Goal: Task Accomplishment & Management: Use online tool/utility

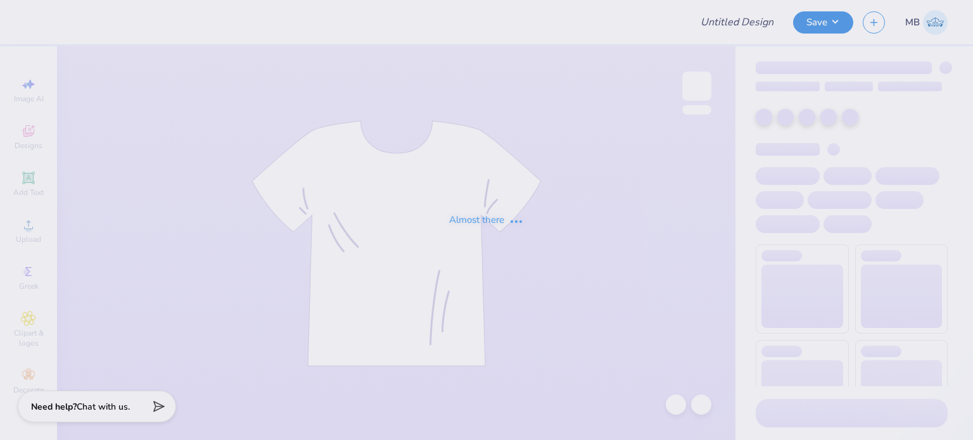
type input "CON1"
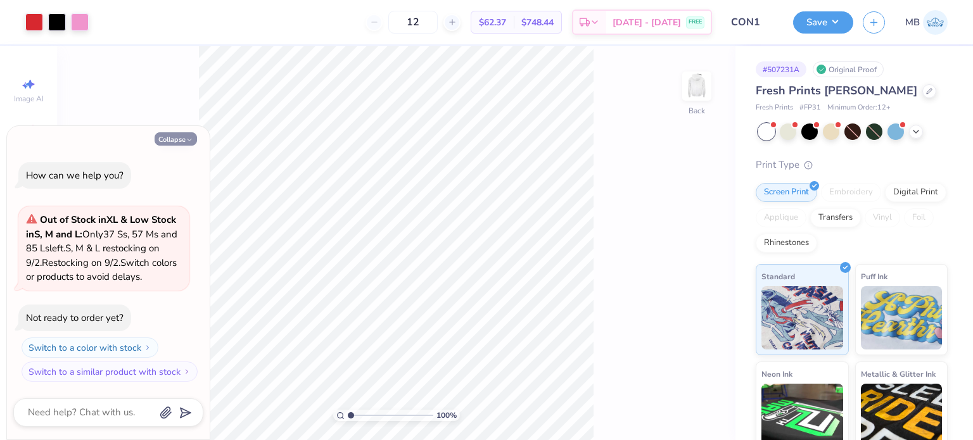
click at [176, 144] on button "Collapse" at bounding box center [176, 138] width 42 height 13
type textarea "x"
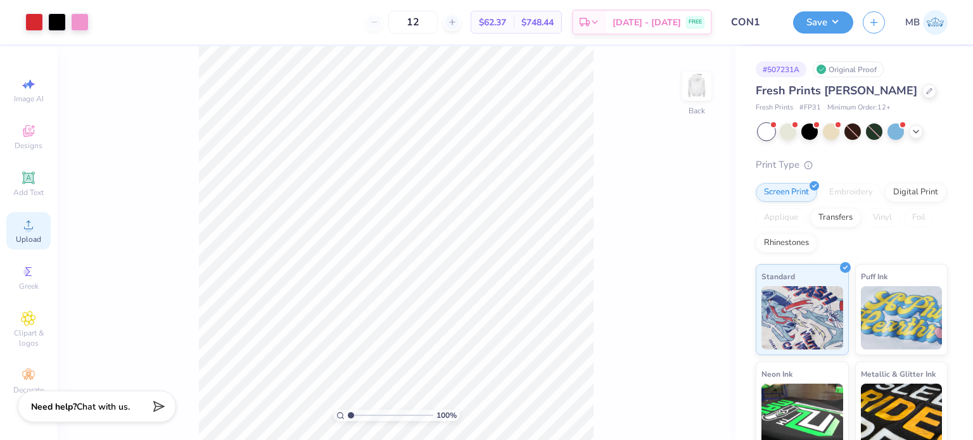
click at [26, 226] on icon at bounding box center [28, 224] width 15 height 15
click at [27, 179] on icon at bounding box center [28, 178] width 12 height 12
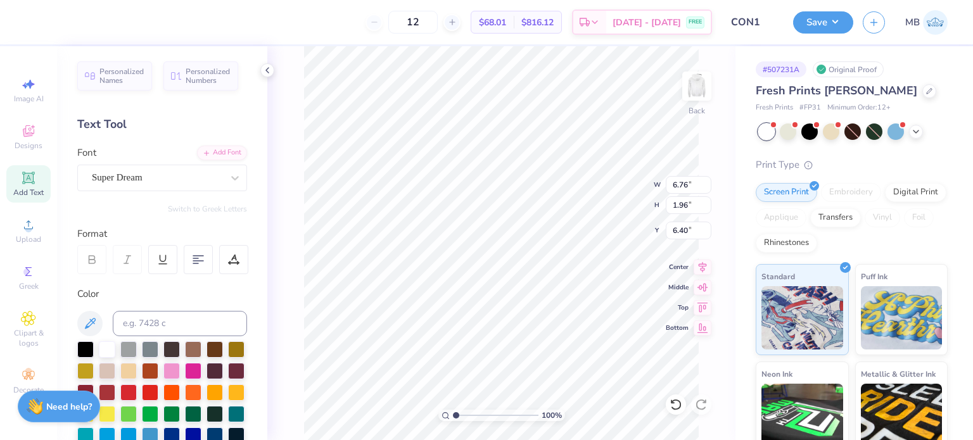
scroll to position [10, 1]
type textarea "®"
click at [124, 174] on div "Super Dream" at bounding box center [157, 178] width 133 height 20
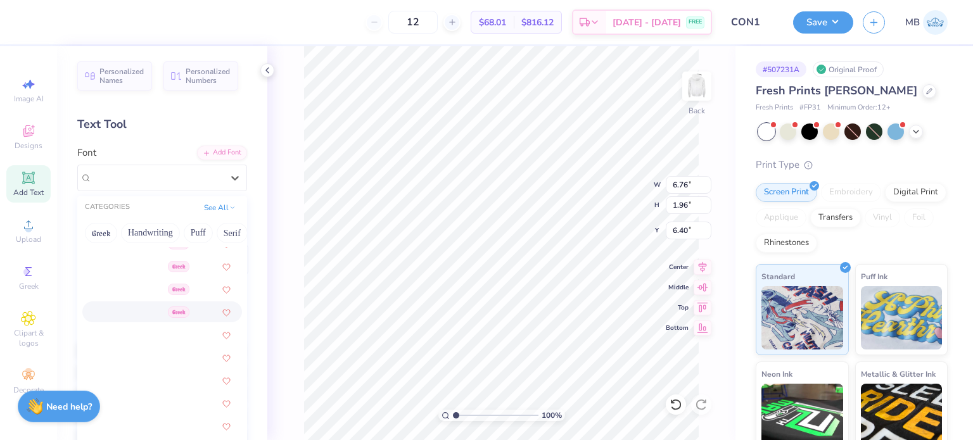
scroll to position [380, 0]
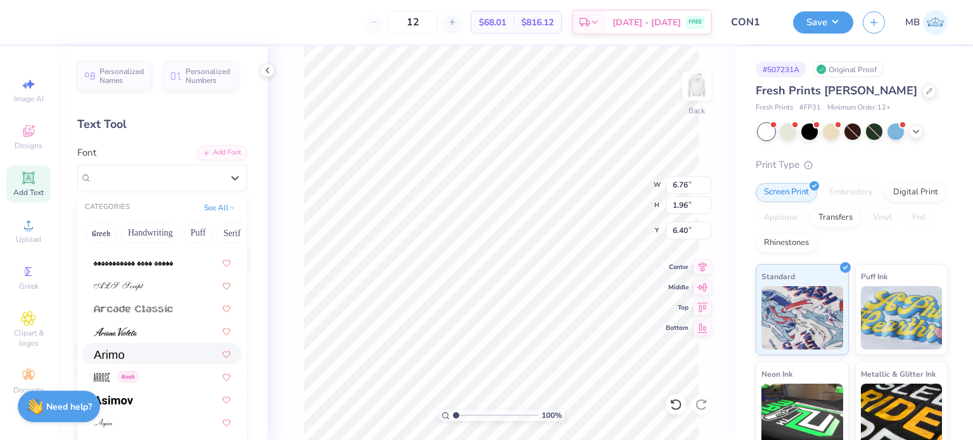
click at [117, 352] on img at bounding box center [109, 354] width 30 height 9
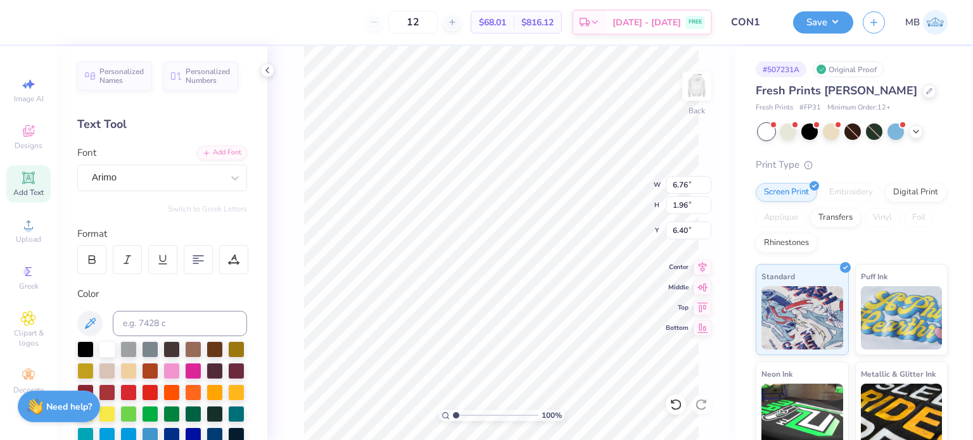
scroll to position [10, 1]
click at [157, 319] on input at bounding box center [180, 323] width 134 height 25
type input "1795C"
type input "7.90"
drag, startPoint x: 456, startPoint y: 414, endPoint x: 510, endPoint y: 410, distance: 53.4
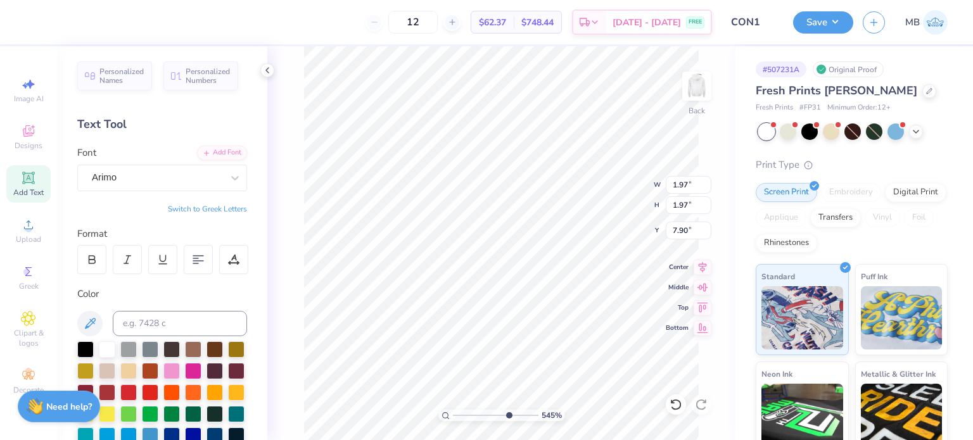
type input "7.06"
click at [507, 414] on input "range" at bounding box center [496, 415] width 86 height 11
type input "5.85"
type input "0.22"
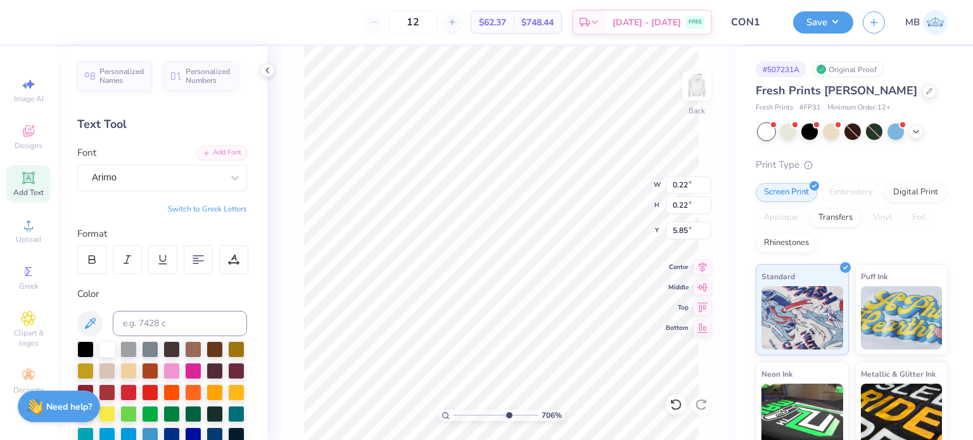
type input "4.58"
type input "0.11"
type input "14.77"
type input "2.69"
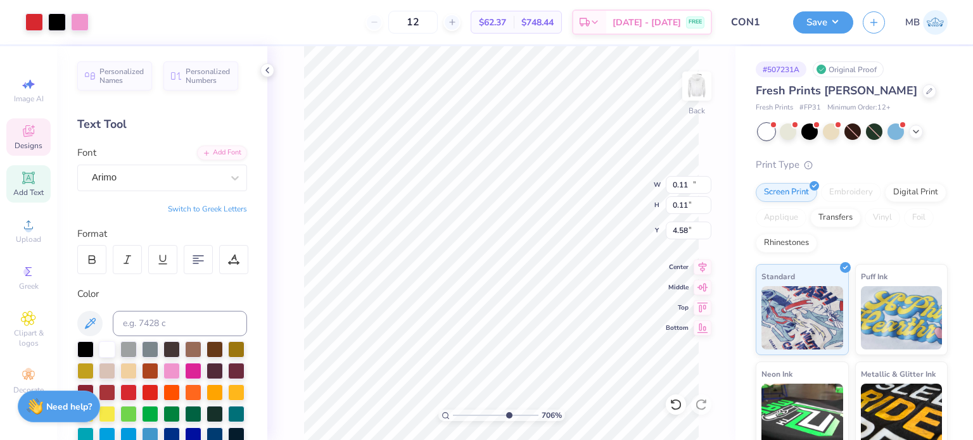
type input "3.93"
type input "0.11"
type input "4.58"
type input "5.08"
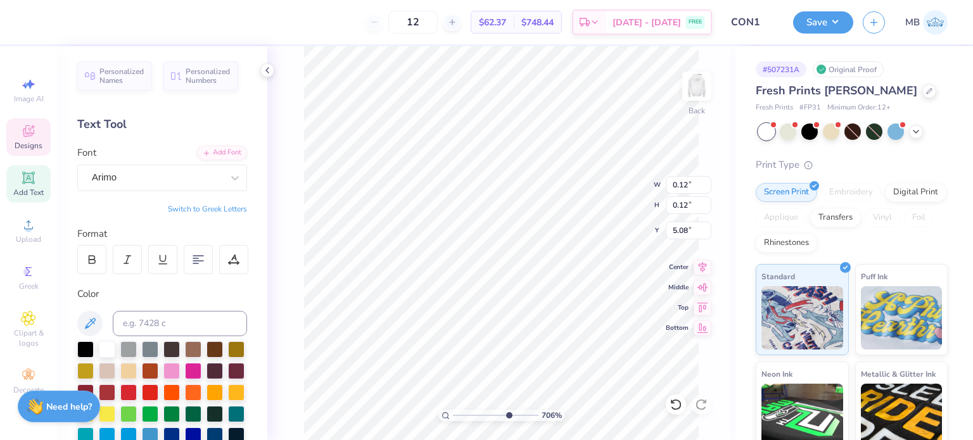
type input "0.12"
type input "14.77"
type input "2.69"
type input "3.91"
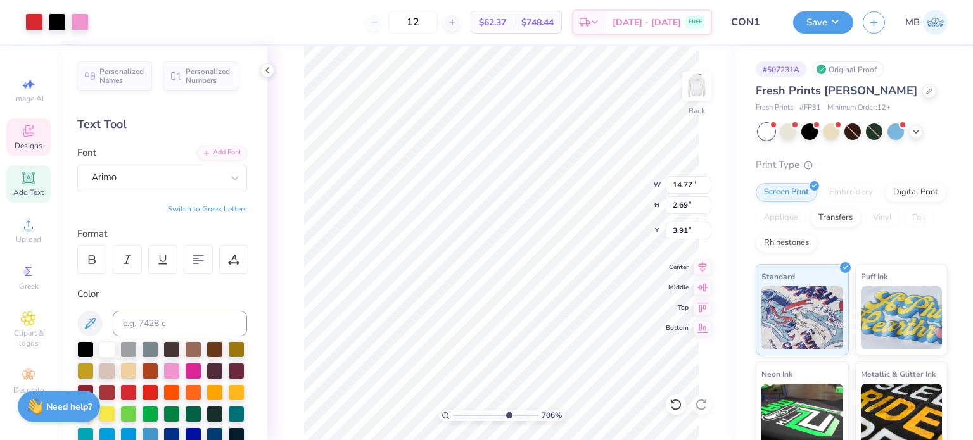
type input "0.12"
type input "5.08"
type input "14.77"
type input "2.69"
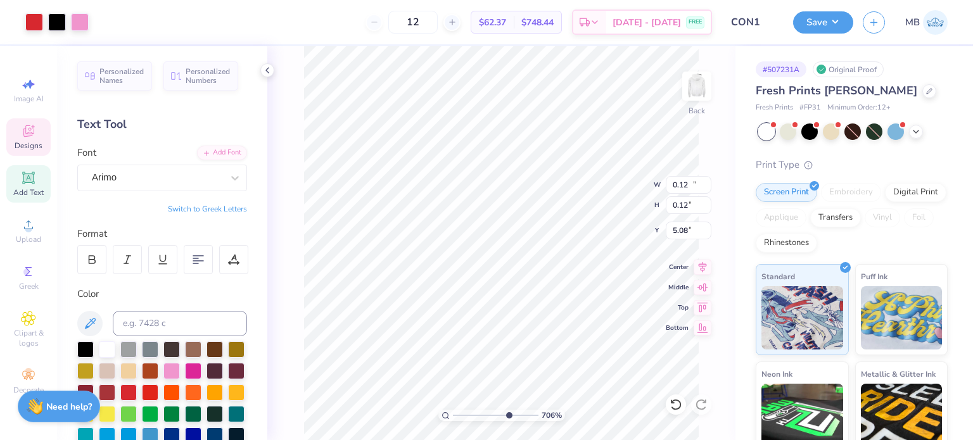
type input "3.91"
click at [823, 20] on button "Save" at bounding box center [823, 21] width 60 height 22
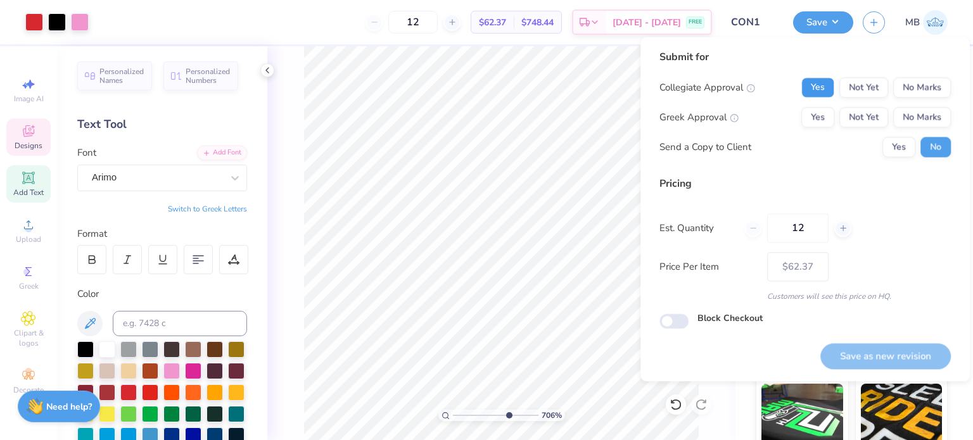
click at [832, 89] on button "Yes" at bounding box center [818, 87] width 33 height 20
click at [947, 129] on div "Collegiate Approval Yes Not Yet No Marks Greek Approval Yes Not Yet No Marks Se…" at bounding box center [806, 117] width 292 height 80
click at [935, 123] on button "No Marks" at bounding box center [923, 117] width 58 height 20
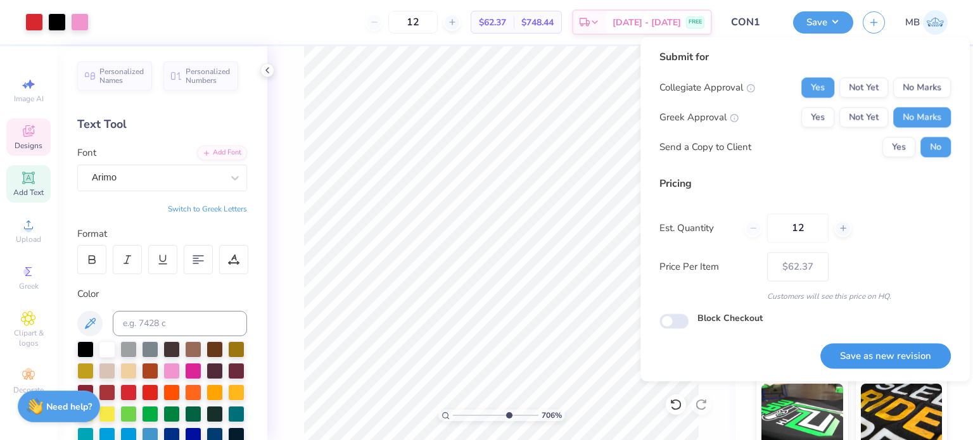
click at [880, 362] on button "Save as new revision" at bounding box center [886, 356] width 131 height 26
type input "$62.37"
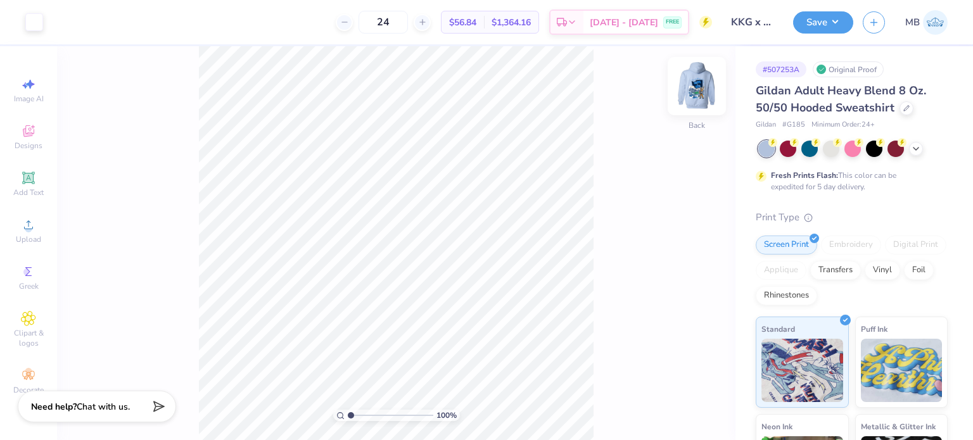
click at [705, 82] on img at bounding box center [697, 86] width 51 height 51
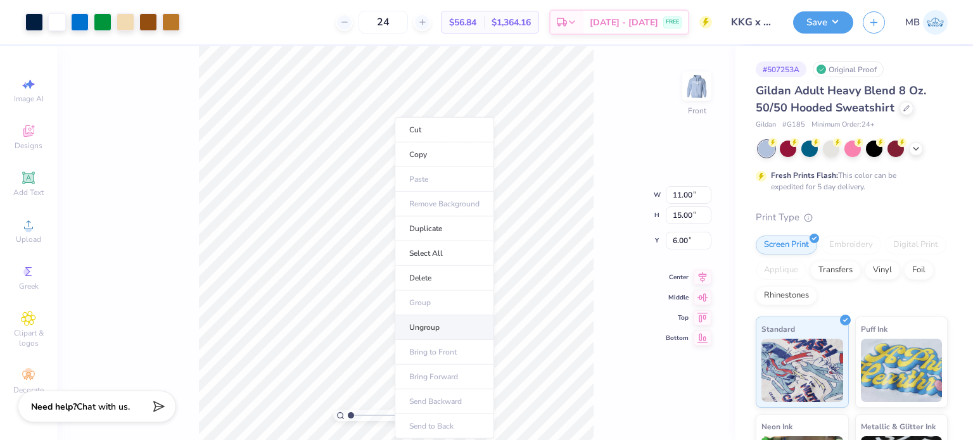
click at [441, 328] on li "Ungroup" at bounding box center [444, 328] width 99 height 25
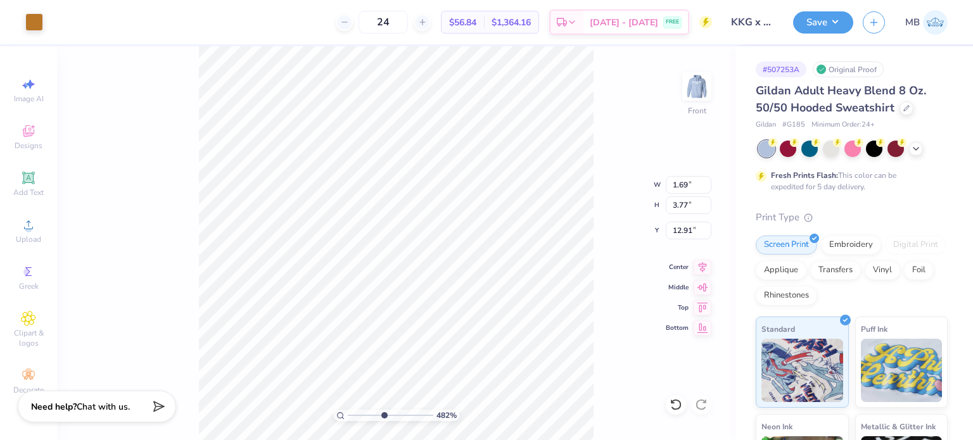
drag, startPoint x: 352, startPoint y: 418, endPoint x: 383, endPoint y: 412, distance: 31.7
type input "4.82"
click at [383, 412] on input "range" at bounding box center [391, 415] width 86 height 11
type input "0.64"
type input "0.43"
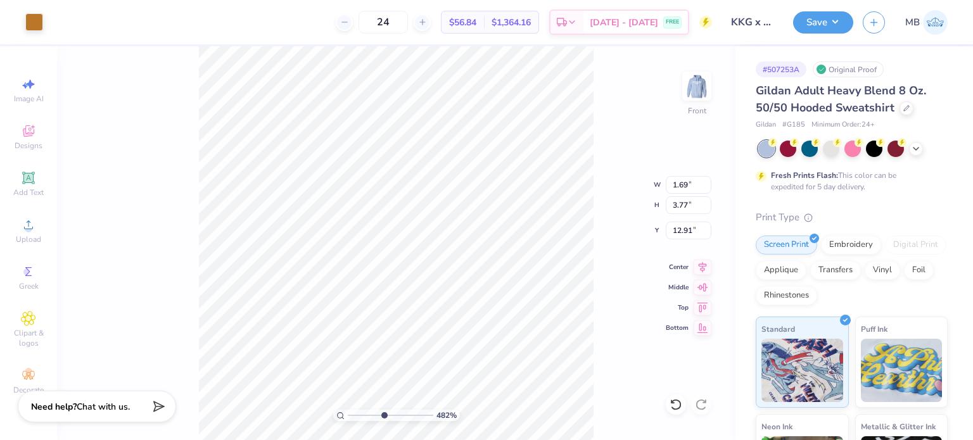
type input "13.48"
type input "1.30"
type input "2.15"
type input "12.69"
